Goal: Obtain resource: Download file/media

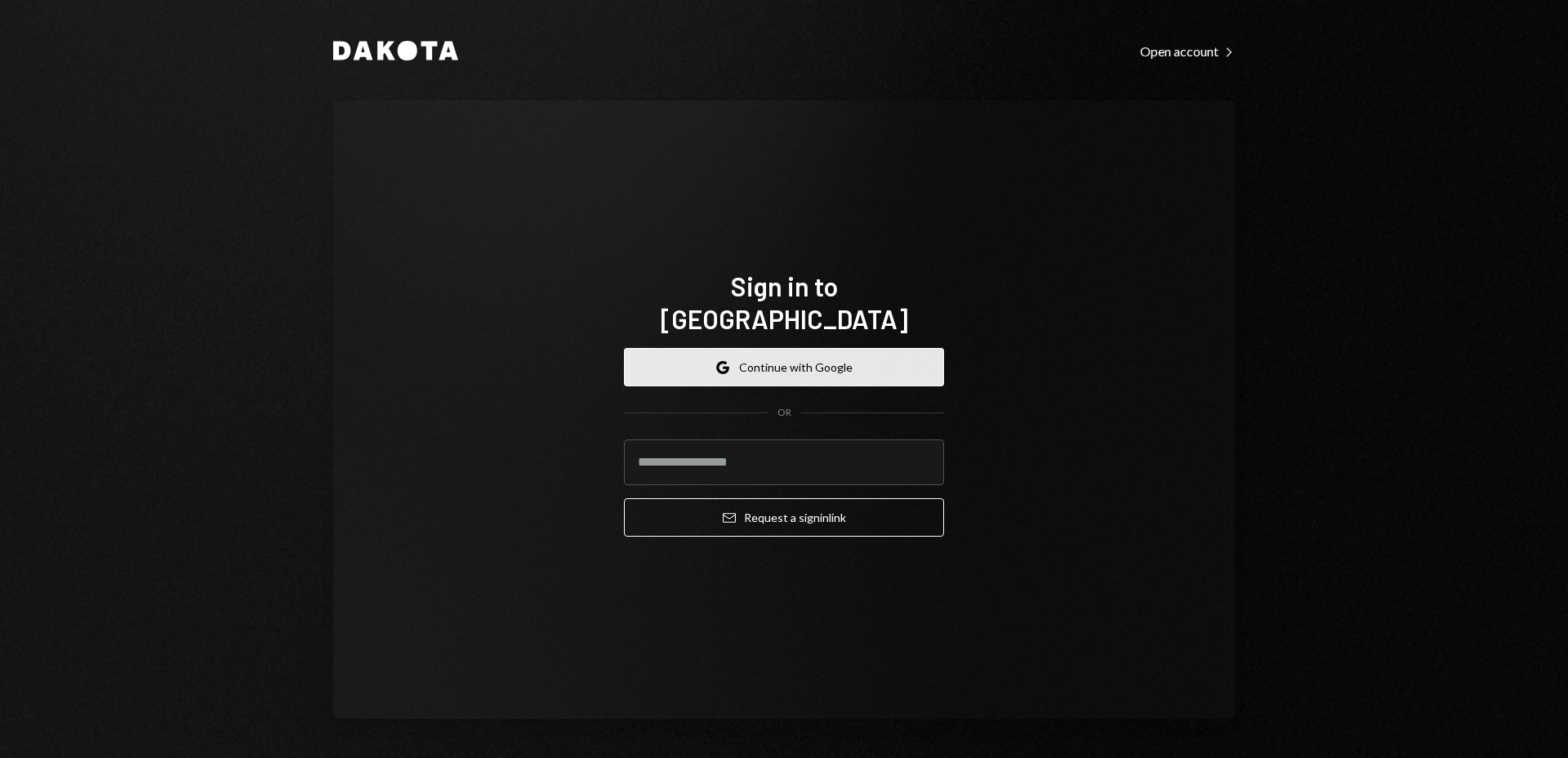
click at [799, 348] on button "Google Continue with Google" at bounding box center [784, 367] width 320 height 39
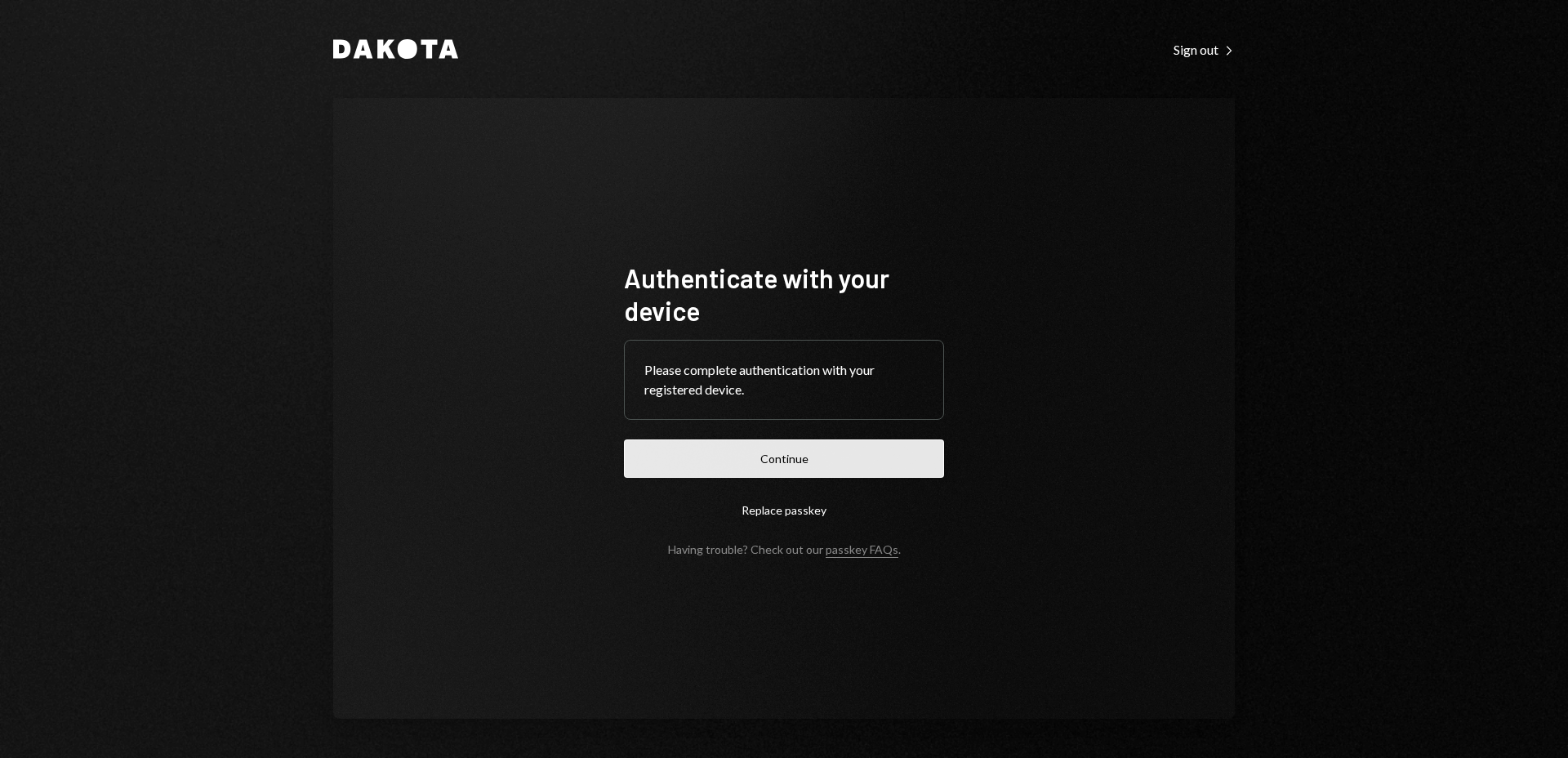
click at [779, 455] on button "Continue" at bounding box center [784, 458] width 320 height 39
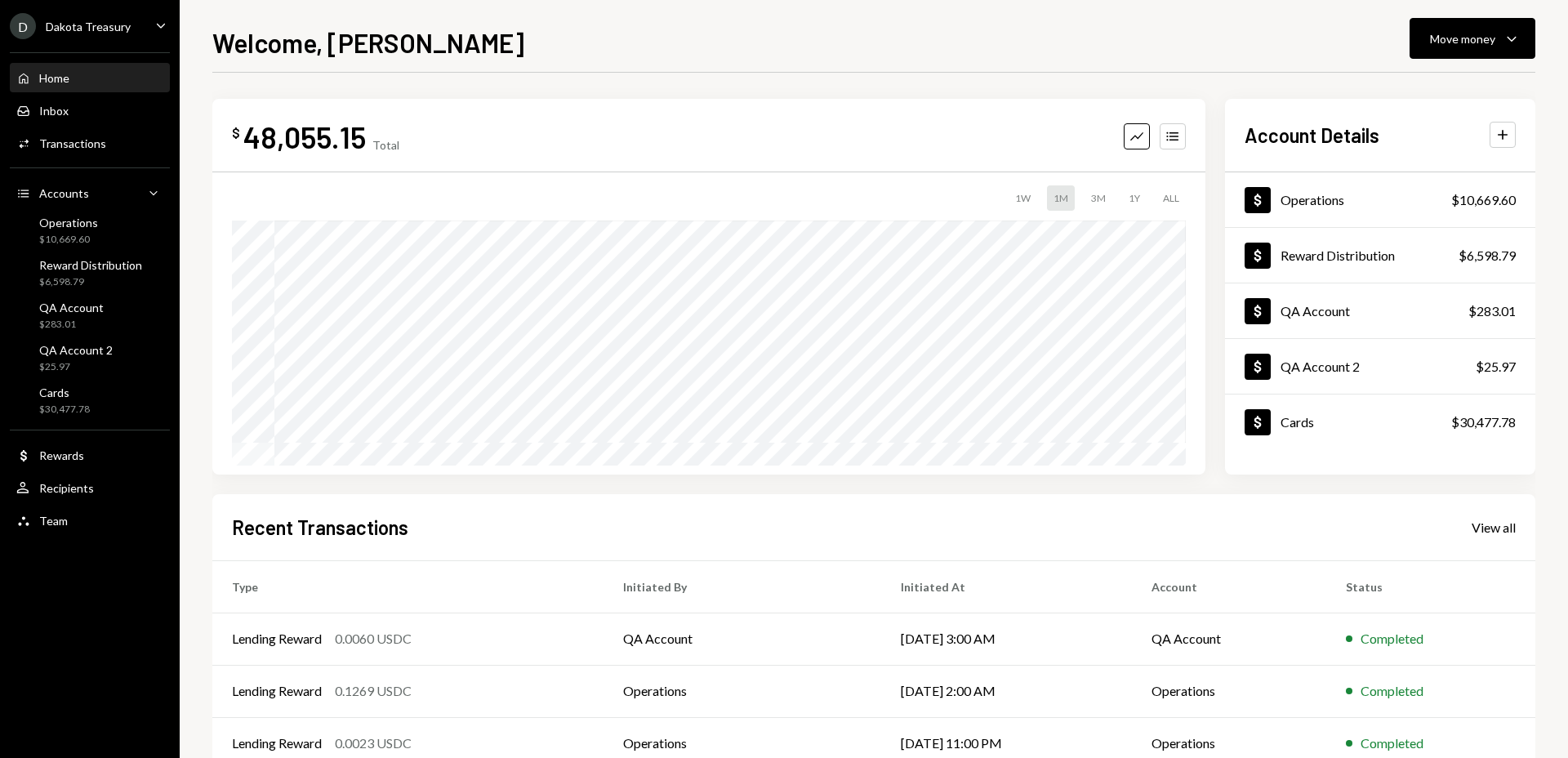
click at [129, 37] on div "D Dakota Treasury Caret Down" at bounding box center [90, 26] width 180 height 26
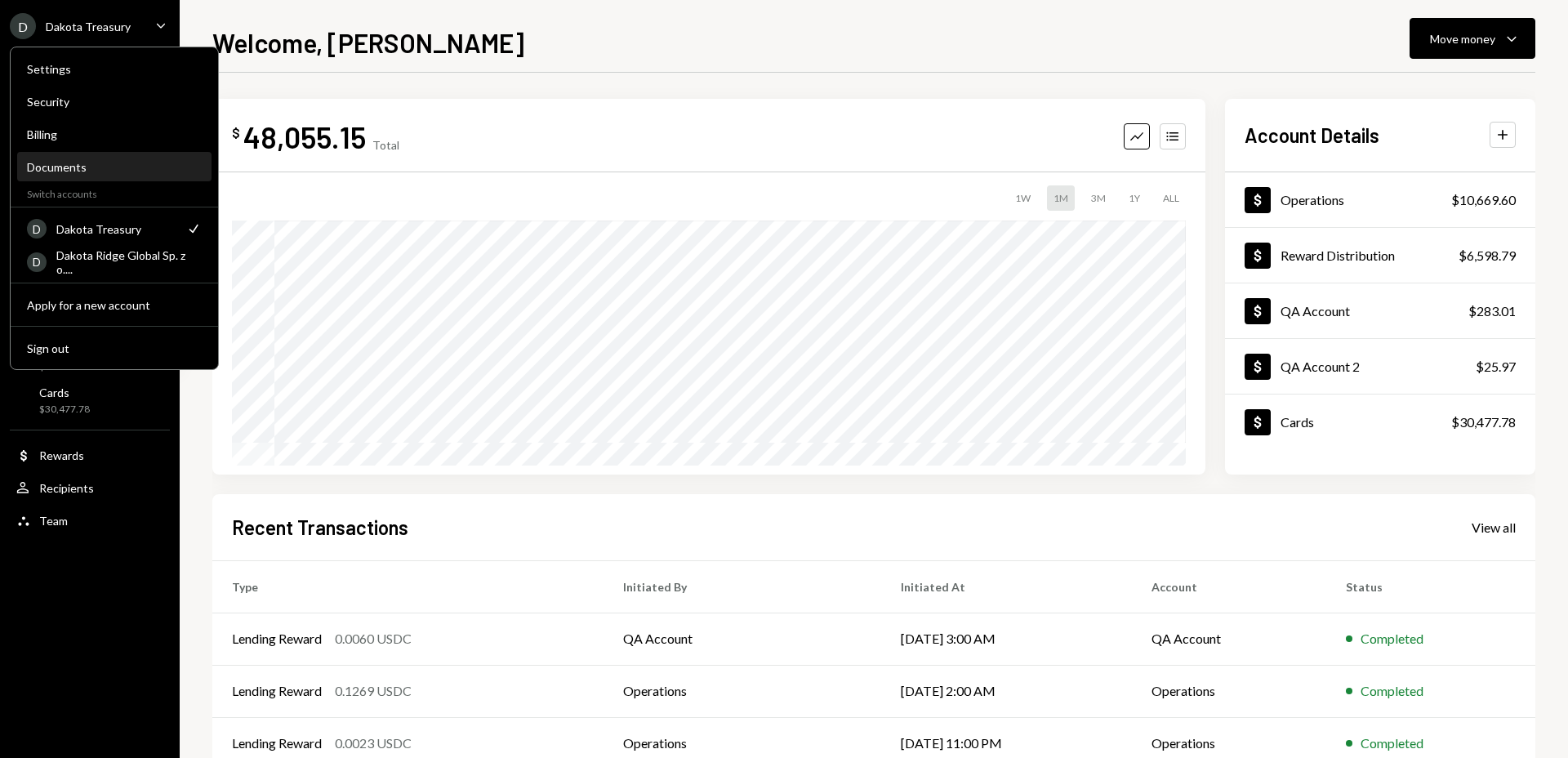
click at [130, 167] on div "Documents" at bounding box center [114, 166] width 175 height 13
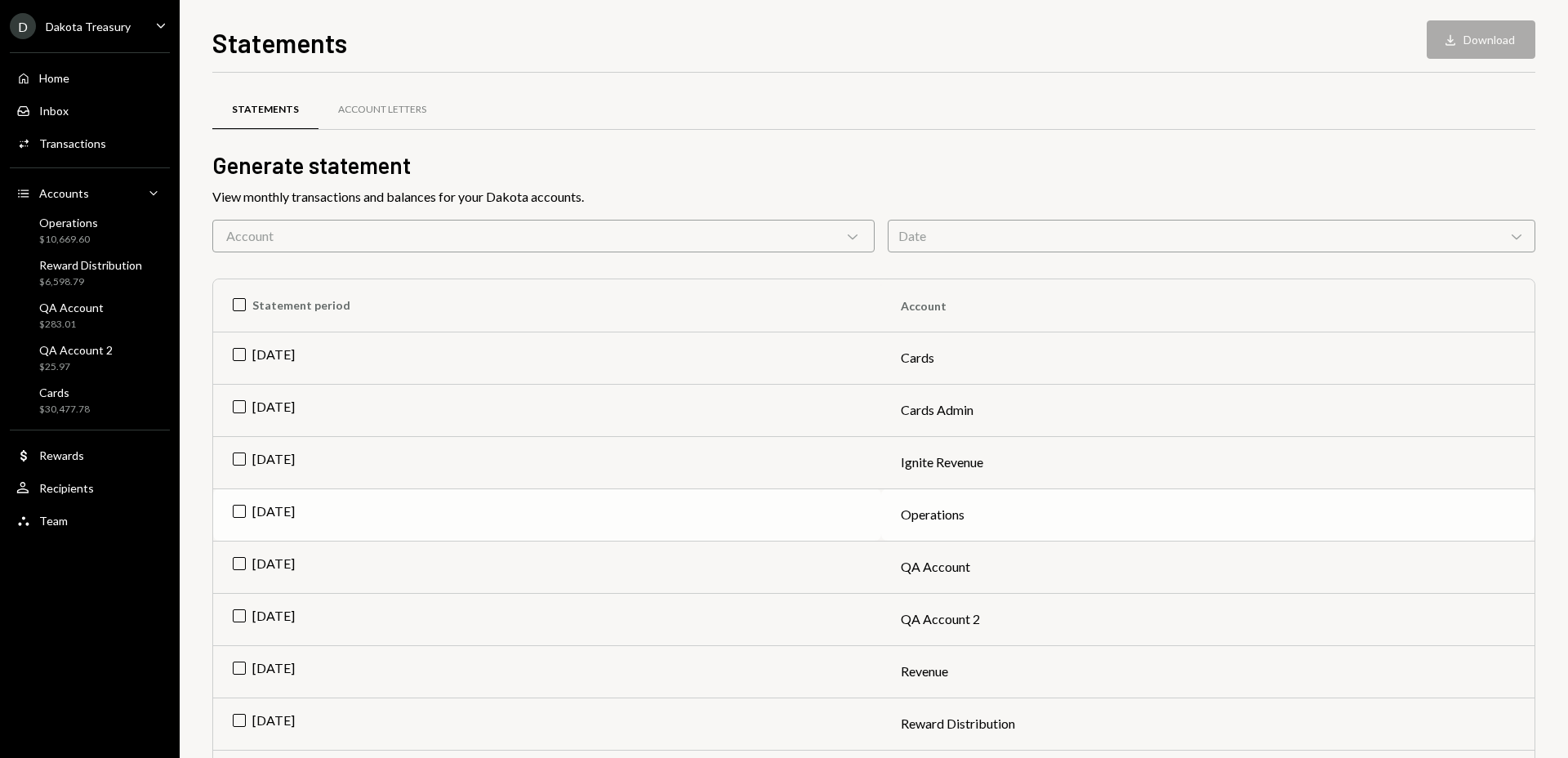
click at [237, 513] on td "[DATE]" at bounding box center [547, 514] width 668 height 52
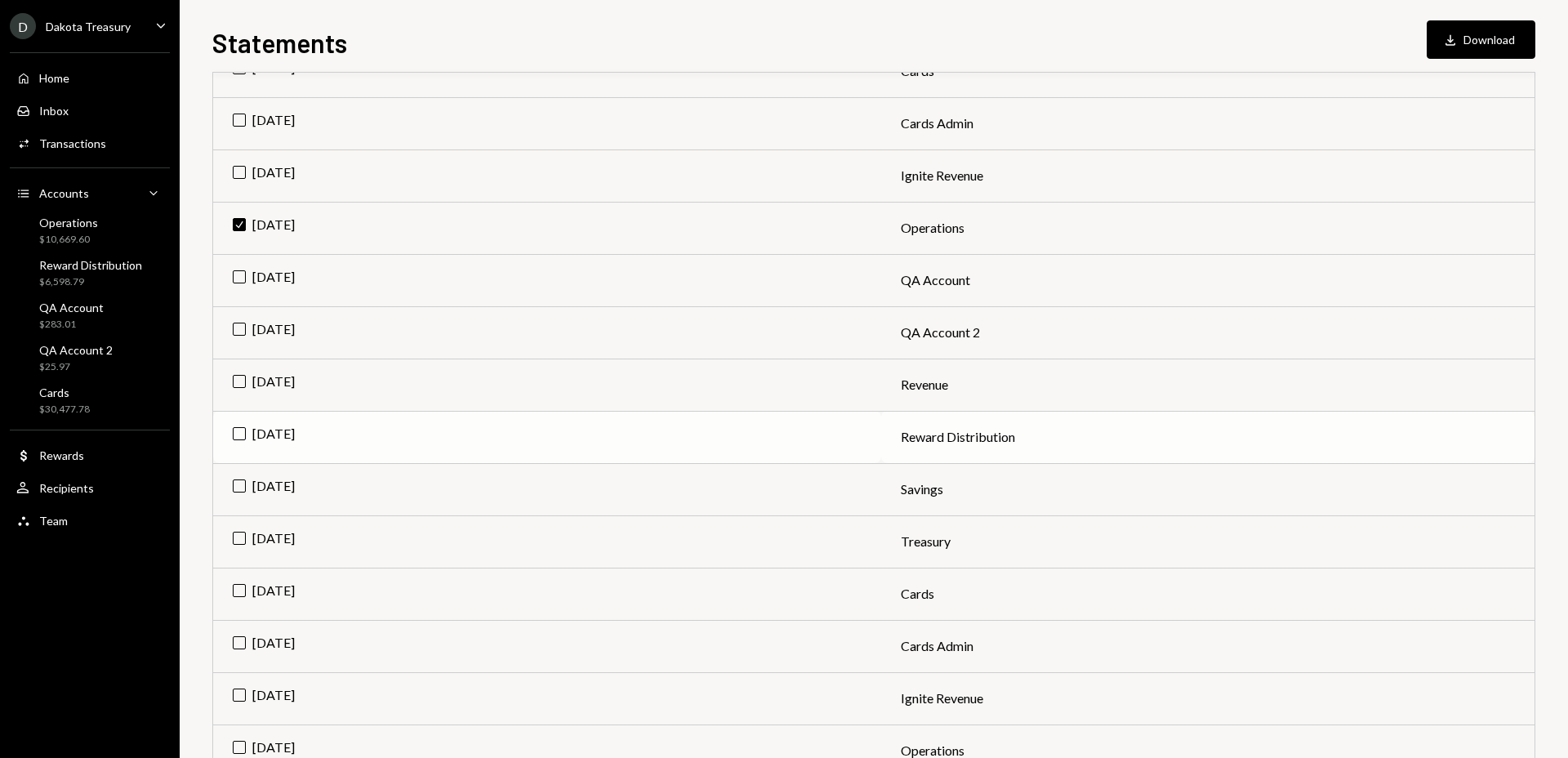
scroll to position [303, 0]
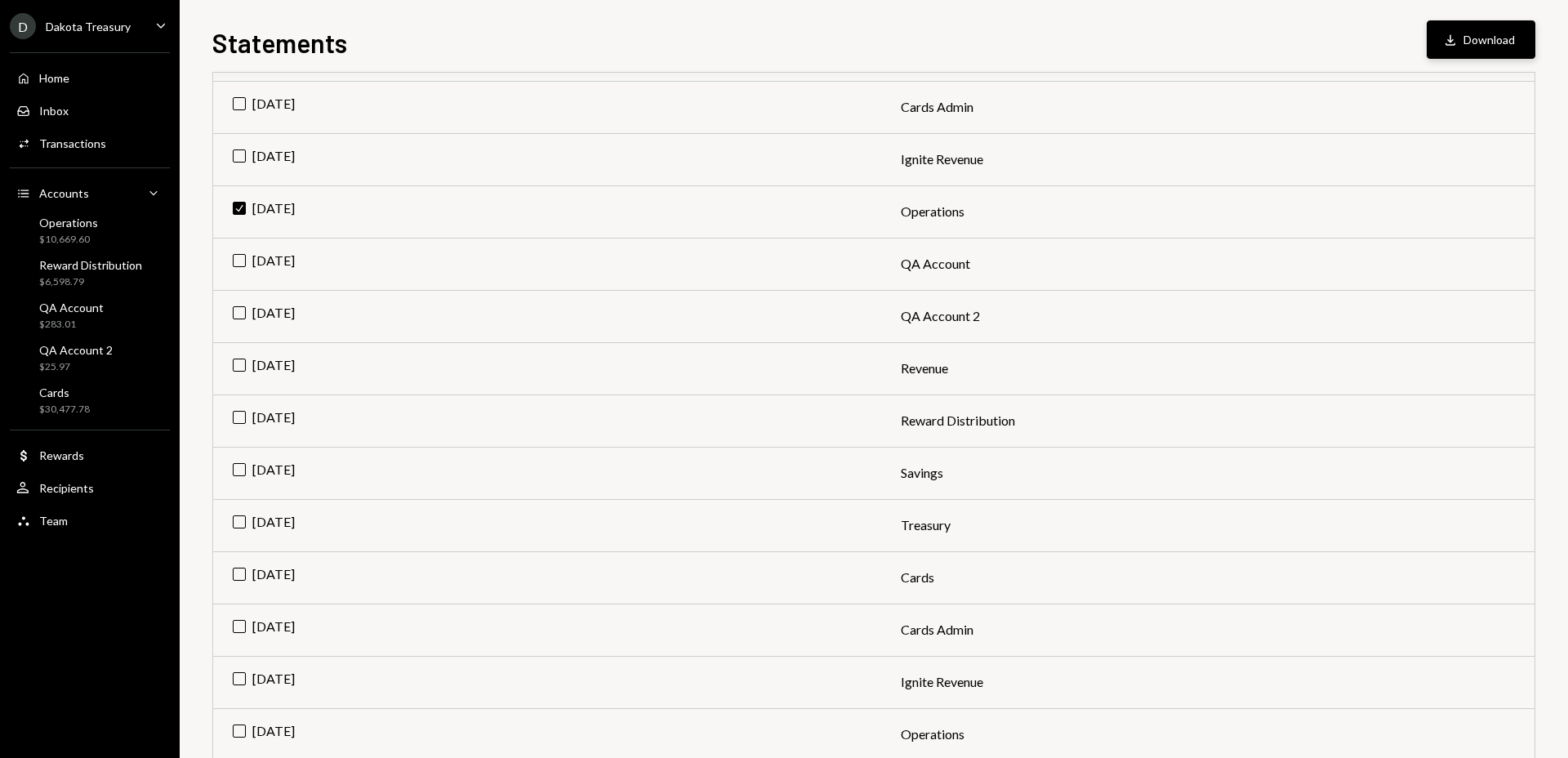
click at [1484, 31] on button "Download Download" at bounding box center [1481, 40] width 109 height 39
click at [241, 205] on td "Check [DATE]" at bounding box center [547, 211] width 668 height 52
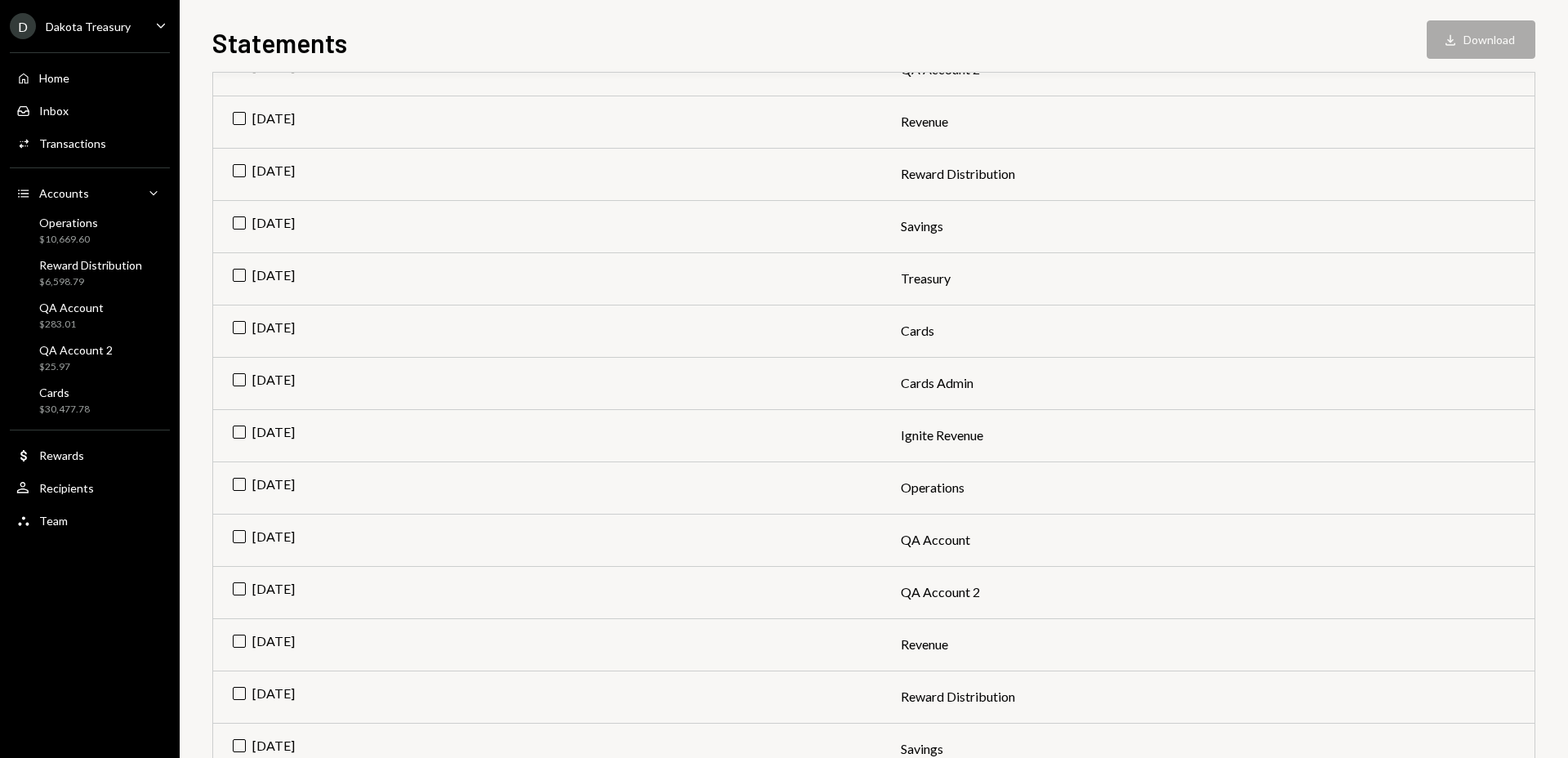
scroll to position [552, 0]
click at [237, 269] on td "[DATE]" at bounding box center [547, 276] width 668 height 52
click at [237, 220] on td "[DATE]" at bounding box center [547, 224] width 668 height 52
click at [1499, 26] on button "Download Download (2)" at bounding box center [1474, 40] width 124 height 39
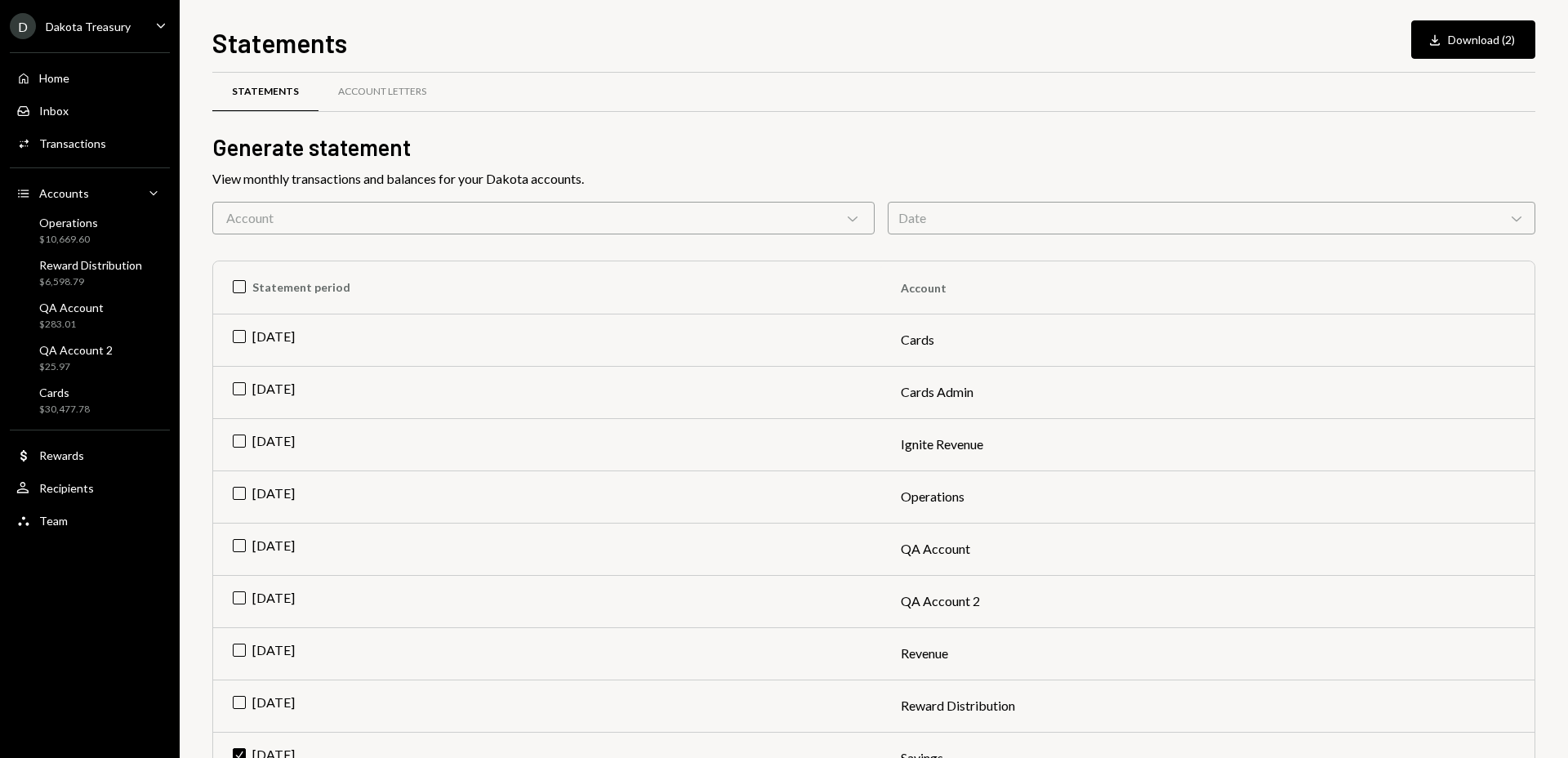
scroll to position [0, 0]
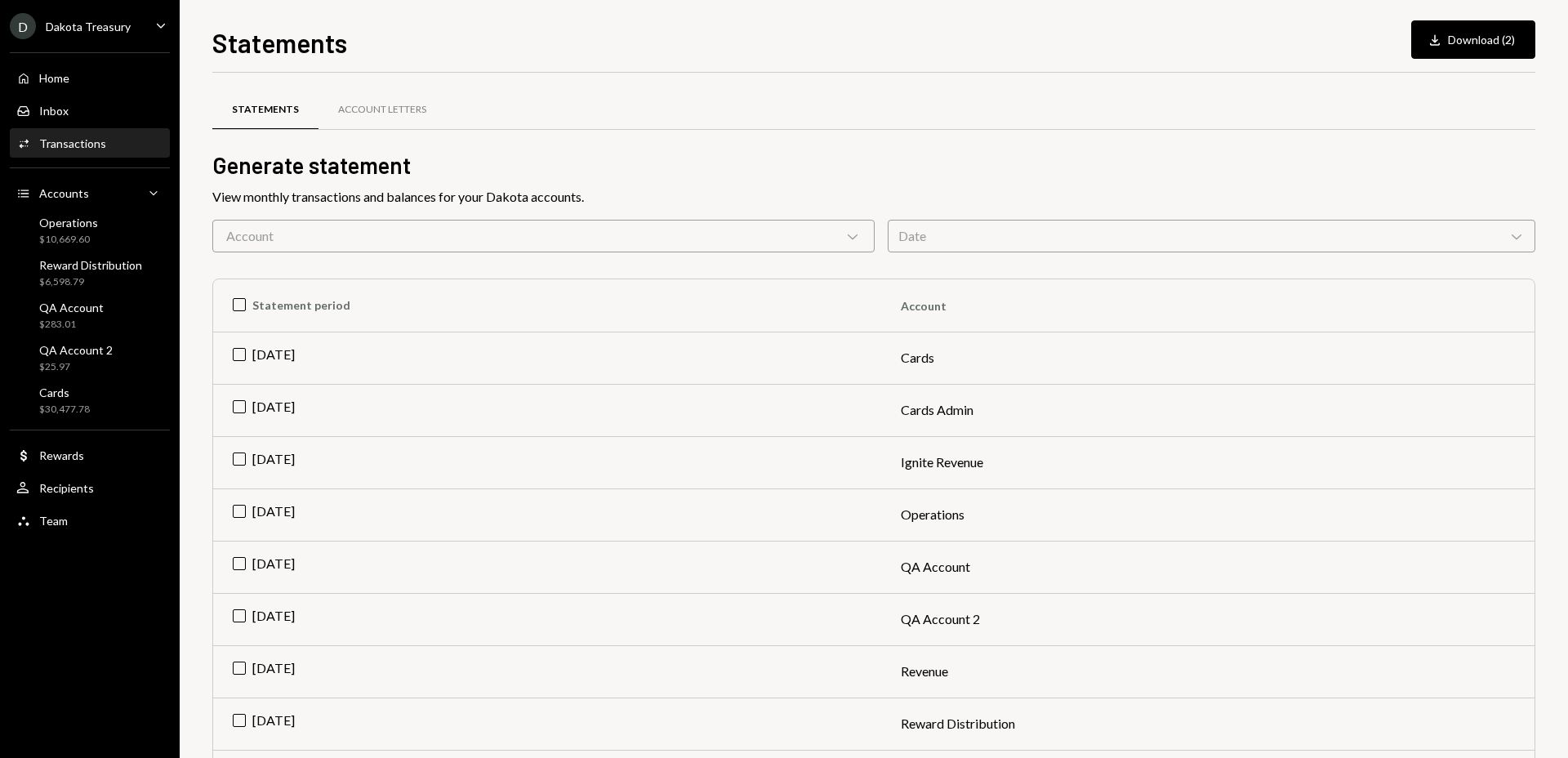
click at [102, 137] on div "Transactions" at bounding box center [73, 143] width 67 height 13
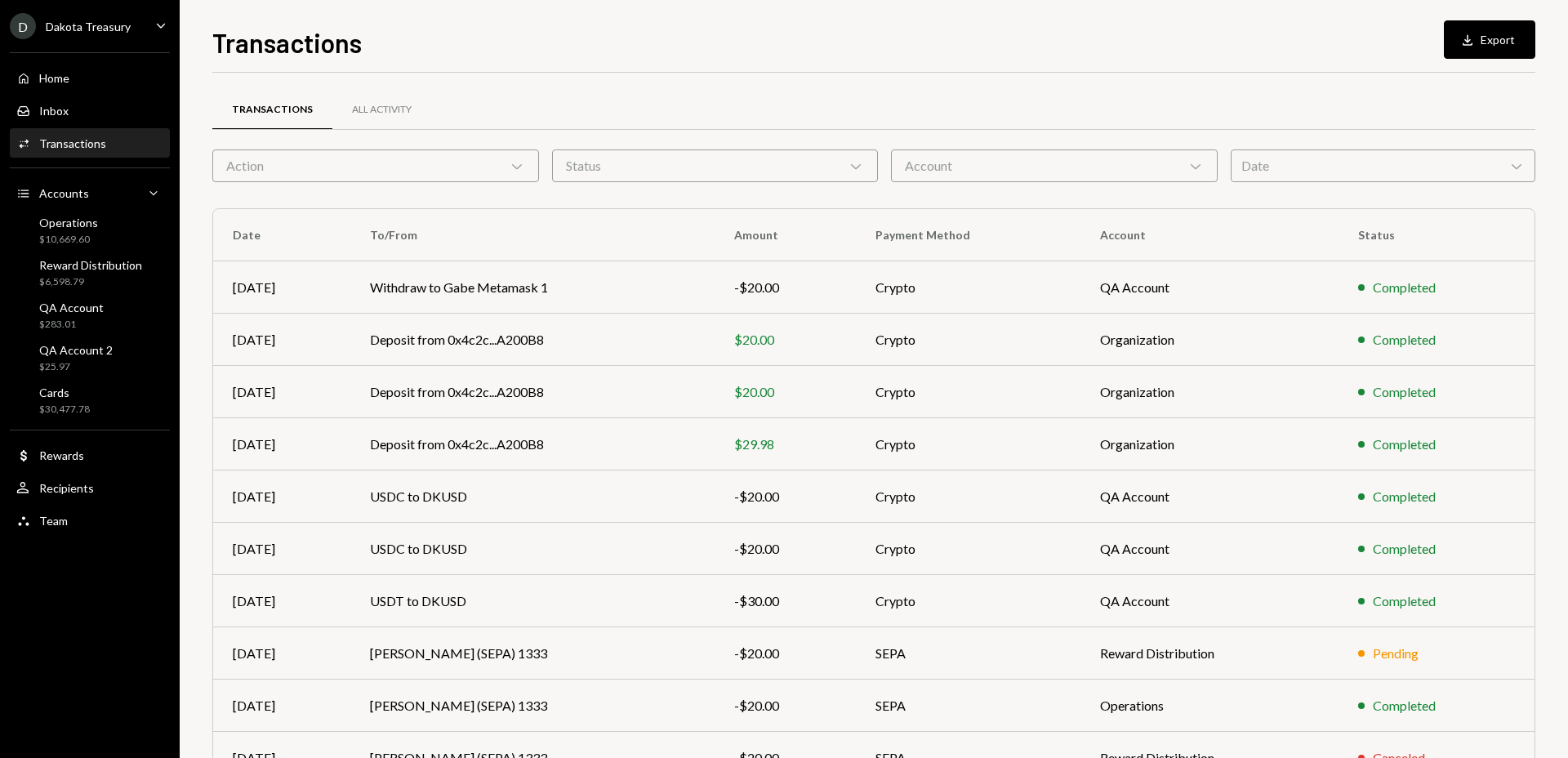
click at [371, 161] on div "Action Chevron Down" at bounding box center [375, 165] width 327 height 32
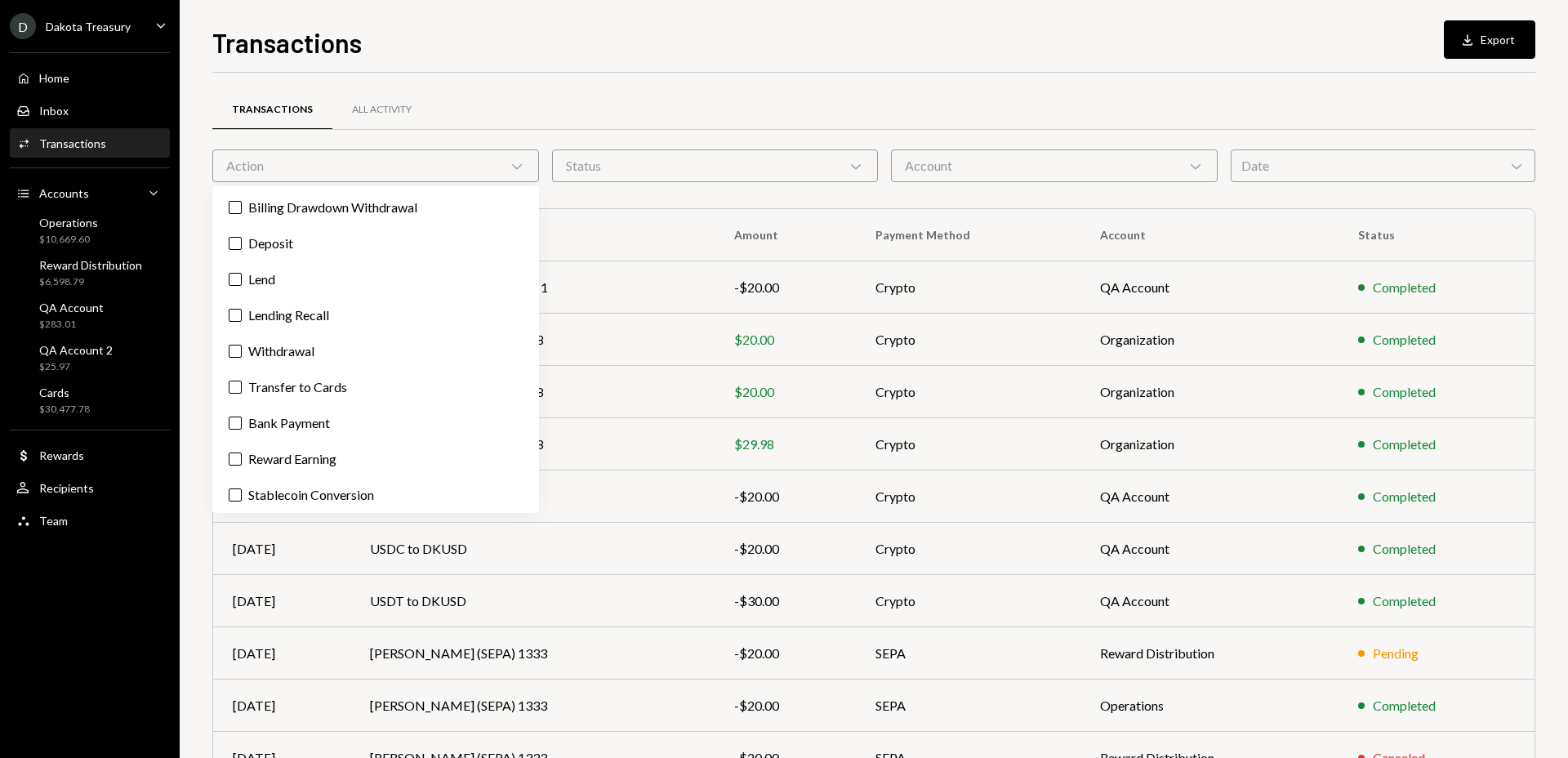
click at [703, 173] on div "Status Chevron Down" at bounding box center [715, 165] width 327 height 32
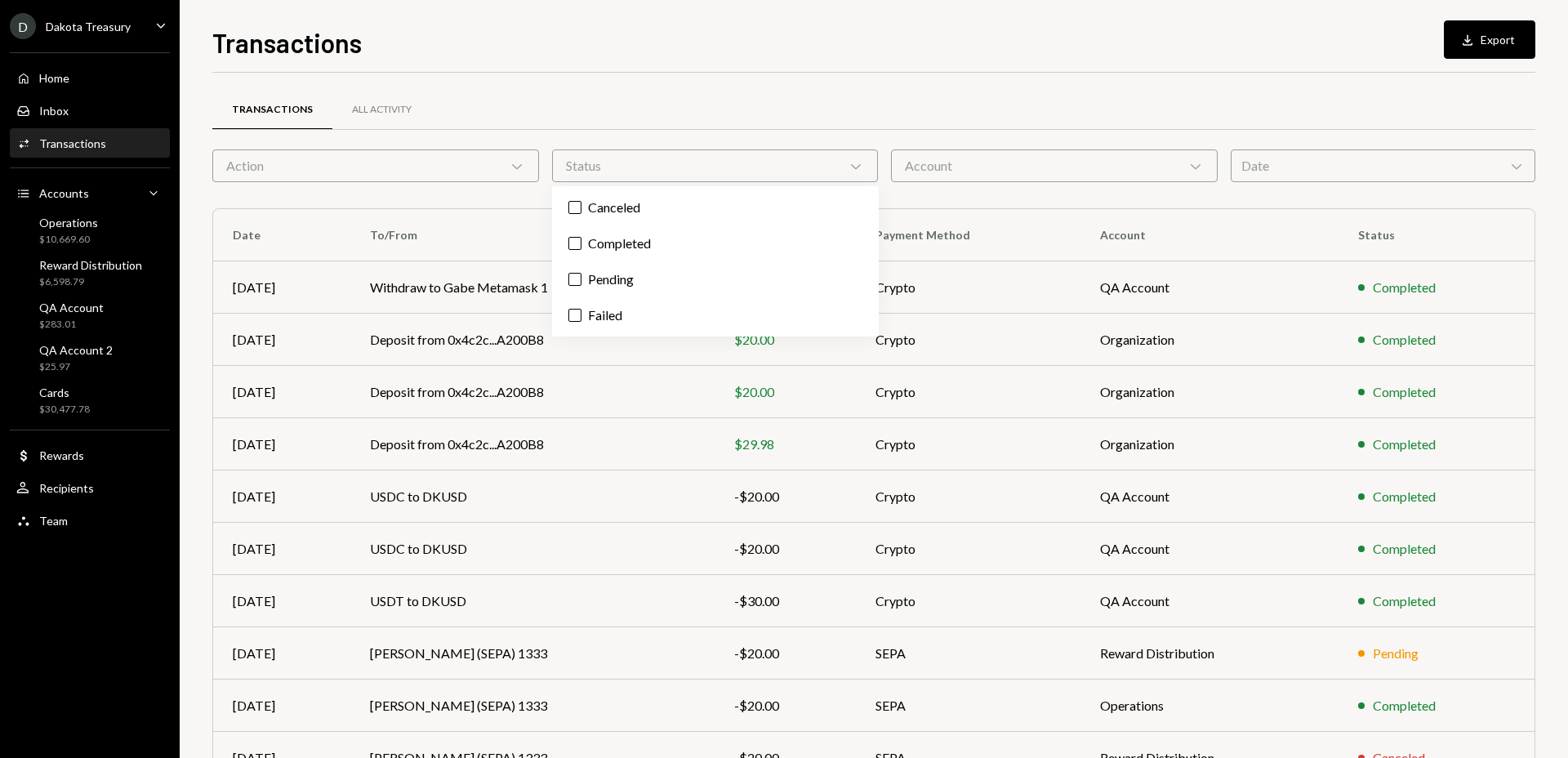
click at [1057, 171] on div "Account Chevron Down" at bounding box center [1054, 165] width 327 height 32
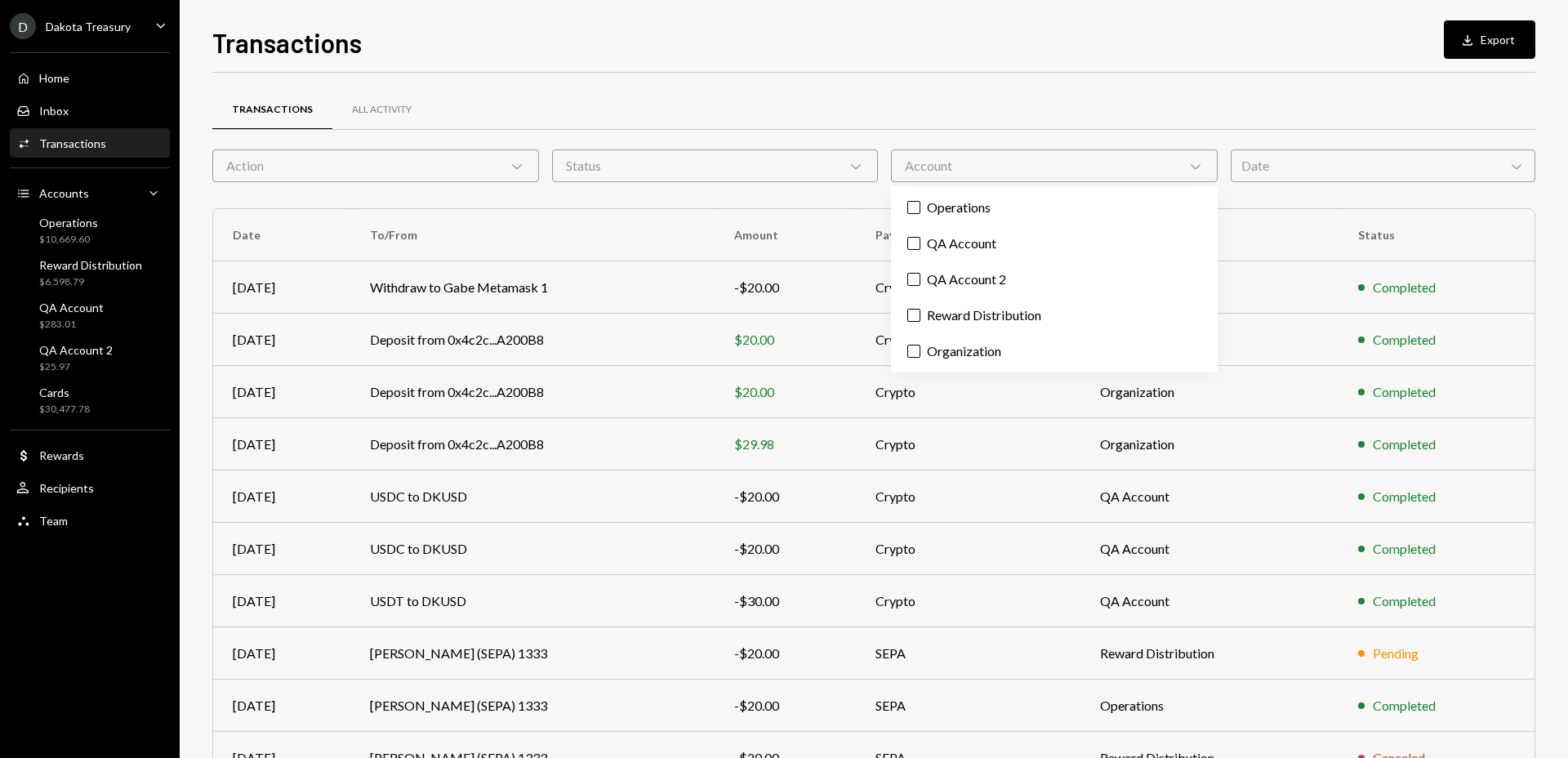
click at [1167, 89] on div "Transactions All Activity" at bounding box center [874, 110] width 1323 height 41
